Goal: Information Seeking & Learning: Check status

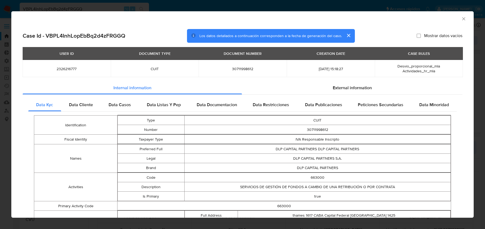
select select "10"
click at [91, 8] on div "AML Data Collector Case Id - VBPL4InhLopEbBq2d4zFRGGQ Los datos detallados a co…" at bounding box center [242, 114] width 485 height 229
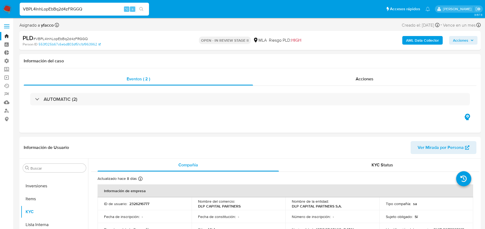
click at [81, 8] on input "VBPL4InhLopEbBq2d4zFRGGQ" at bounding box center [84, 9] width 129 height 7
paste input "hmFmvvjqo1tamungOKmZhcWD"
click at [81, 8] on input "VBPL4InhLopEbBq2d4zFRGGQ hmFmvvjqo1tamungOKmZhcWD" at bounding box center [84, 9] width 129 height 7
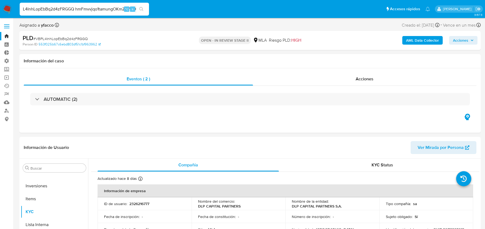
click at [81, 8] on input "VBPL4InhLopEbBq2d4zFRGGQ hmFmvvjqo1tamungOKmZhcWD" at bounding box center [84, 9] width 129 height 7
paste input
type input "hmFmvvjqo1tamungOKmZhcWD"
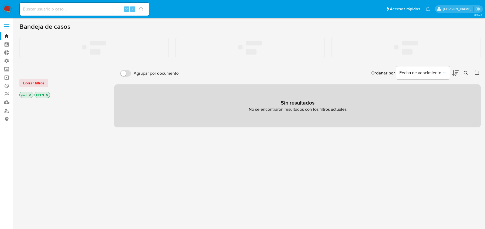
click at [83, 11] on input at bounding box center [84, 9] width 129 height 7
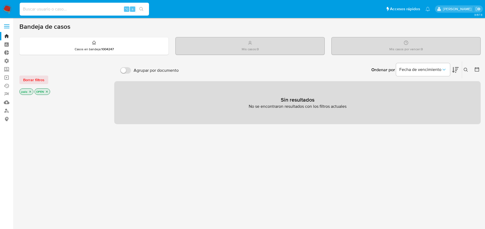
paste input "hmFmvvjqo1tamungOKmZhcWD"
type input "hmFmvvjqo1tamungOKmZhcWD"
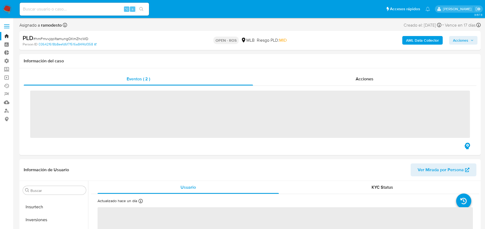
scroll to position [253, 0]
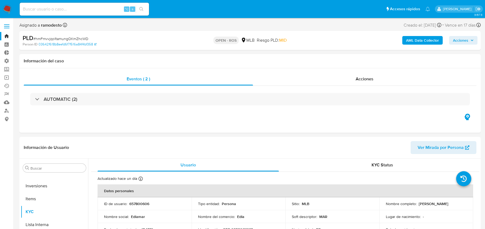
click at [413, 43] on b "AML Data Collector" at bounding box center [422, 40] width 33 height 9
select select "10"
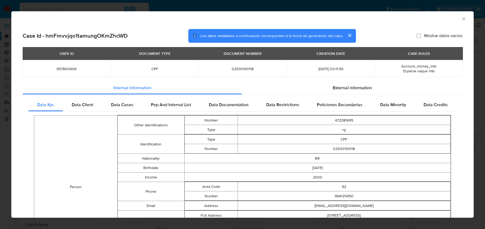
click at [423, 72] on span "Espécie saque mlb" at bounding box center [419, 70] width 32 height 5
click at [125, 107] on span "Data Cases" at bounding box center [122, 105] width 22 height 6
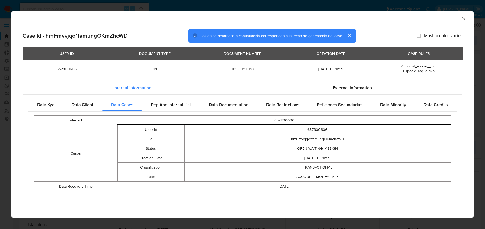
click at [330, 177] on td "ACCOUNT_MONEY_MLB" at bounding box center [317, 176] width 266 height 9
click at [326, 178] on td "ACCOUNT_MONEY_MLB" at bounding box center [317, 176] width 266 height 9
click at [418, 64] on span "Account_money_mlb" at bounding box center [418, 66] width 35 height 5
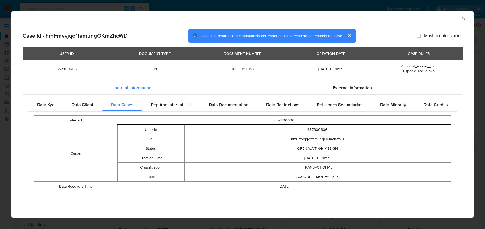
click at [418, 64] on span "Account_money_mlb" at bounding box center [418, 66] width 35 height 5
click at [420, 73] on span "Espécie saque mlb" at bounding box center [419, 70] width 32 height 5
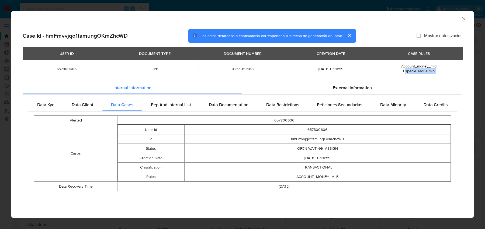
click at [420, 73] on span "Espécie saque mlb" at bounding box center [419, 70] width 32 height 5
click at [321, 170] on td "TRANSACTIONAL" at bounding box center [317, 167] width 266 height 9
click at [313, 173] on td "ACCOUNT_MONEY_MLB" at bounding box center [317, 176] width 266 height 9
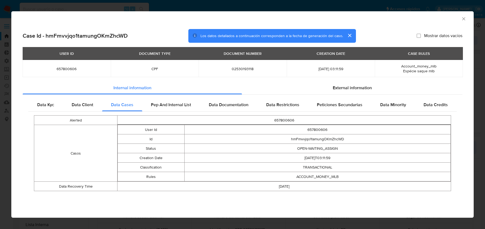
click at [338, 176] on td "ACCOUNT_MONEY_MLB" at bounding box center [317, 176] width 266 height 9
click at [331, 175] on td "ACCOUNT_MONEY_MLB" at bounding box center [317, 176] width 266 height 9
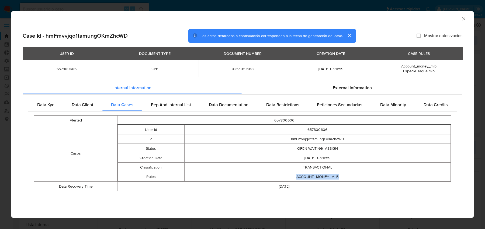
click at [303, 173] on td "ACCOUNT_MONEY_MLB" at bounding box center [317, 176] width 266 height 9
click at [416, 64] on span "Account_money_mlb" at bounding box center [418, 66] width 35 height 5
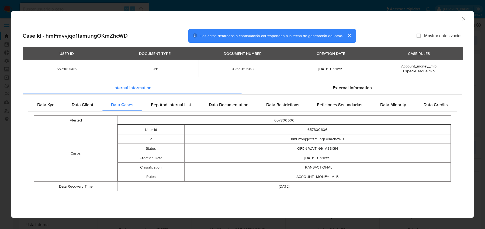
click at [413, 70] on span "Espécie saque mlb" at bounding box center [419, 70] width 32 height 5
click at [78, 5] on div "AML Data Collector Case Id - hmFmvvjqo1tamungOKmZhcWD Los datos detallados a co…" at bounding box center [242, 114] width 485 height 229
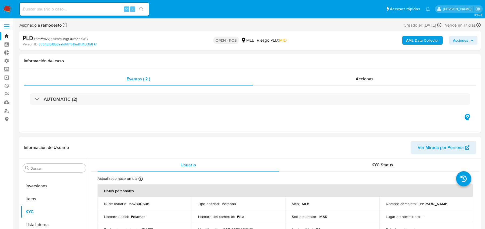
click at [64, 10] on input at bounding box center [84, 9] width 129 height 7
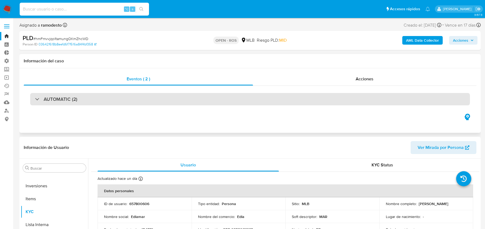
click at [91, 100] on div "AUTOMATIC (2)" at bounding box center [250, 99] width 440 height 12
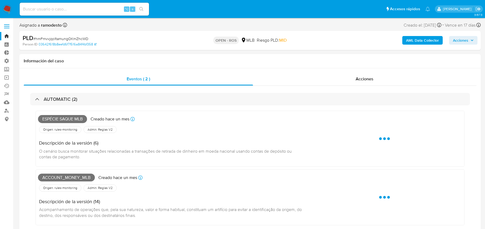
click at [83, 12] on input at bounding box center [84, 9] width 129 height 7
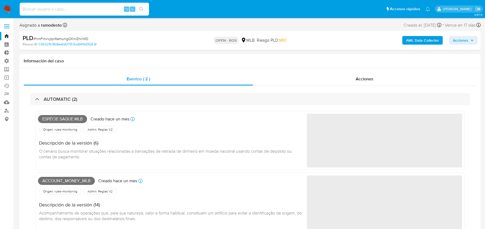
paste input "nrxfvM1Nrz06QrKPr8QHOTWO"
type input "nrxfvM1Nrz06QrKPr8QHOTWO"
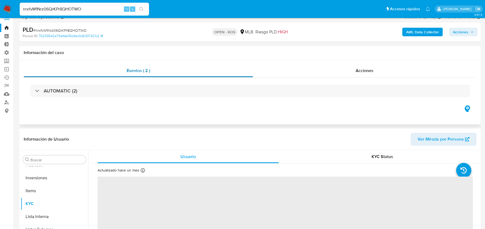
scroll to position [253, 0]
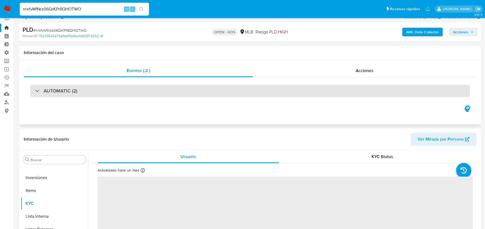
click at [109, 93] on div "AUTOMATIC (2)" at bounding box center [250, 91] width 440 height 12
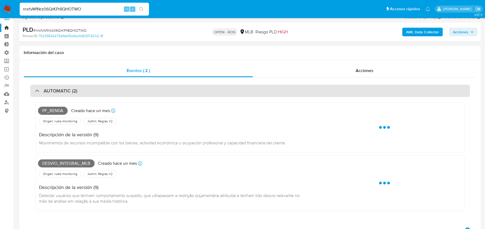
select select "10"
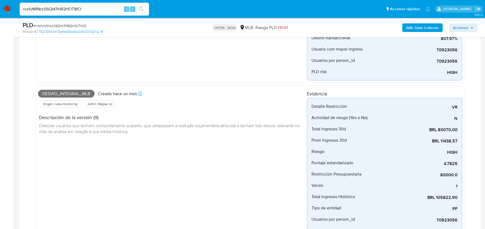
scroll to position [0, 0]
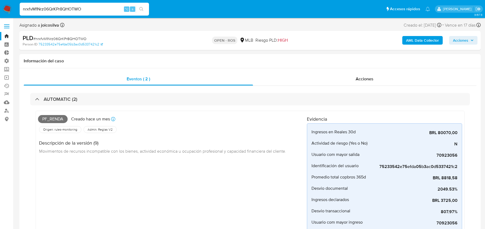
click at [427, 40] on b "AML Data Collector" at bounding box center [422, 40] width 33 height 9
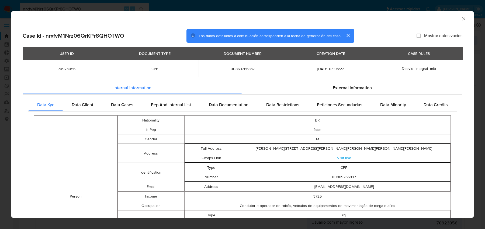
click at [423, 69] on span "Desvio_integral_mlb" at bounding box center [419, 68] width 34 height 5
click at [123, 108] on span "Data Cases" at bounding box center [122, 105] width 22 height 6
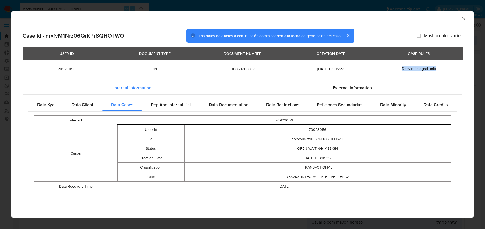
click at [302, 174] on td "DESVIO_INTEGRAL_MLB - PF_RENDA" at bounding box center [317, 176] width 266 height 9
click at [304, 158] on td "[DATE]T03:05:22" at bounding box center [317, 158] width 266 height 9
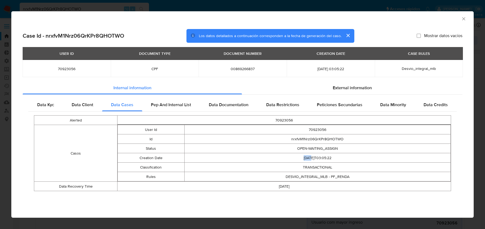
click at [304, 158] on td "[DATE]T03:05:22" at bounding box center [317, 158] width 266 height 9
